Goal: Obtain resource: Obtain resource

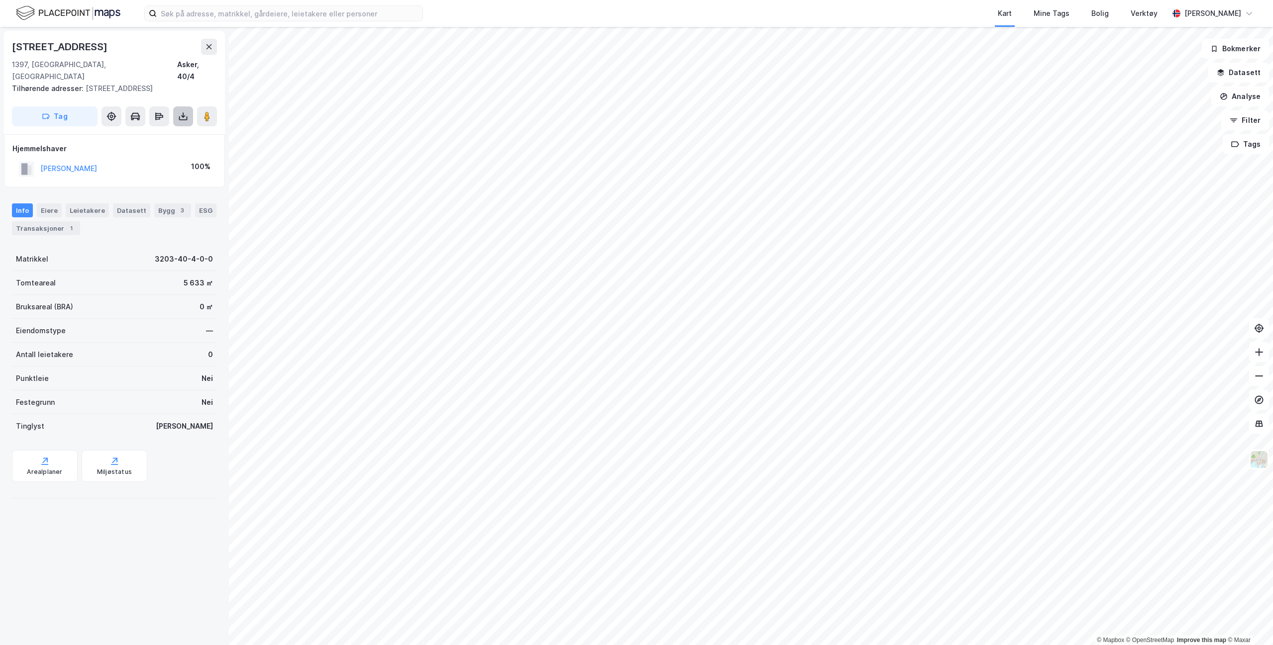
click at [184, 111] on icon at bounding box center [183, 116] width 10 height 10
click at [170, 128] on div "Last ned grunnbok" at bounding box center [140, 136] width 106 height 16
click at [231, 9] on input at bounding box center [290, 13] width 266 height 15
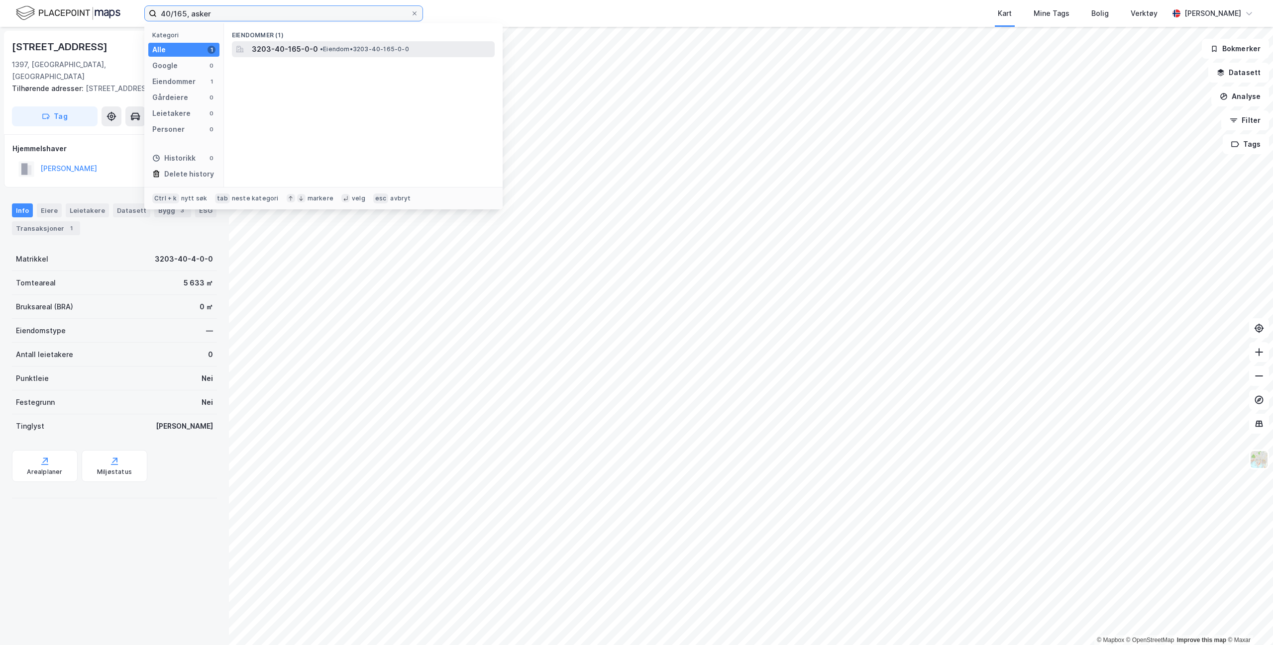
type input "40/165, asker"
click at [339, 51] on span "• Eiendom • 3203-40-165-0-0" at bounding box center [364, 49] width 89 height 8
